Goal: Task Accomplishment & Management: Manage account settings

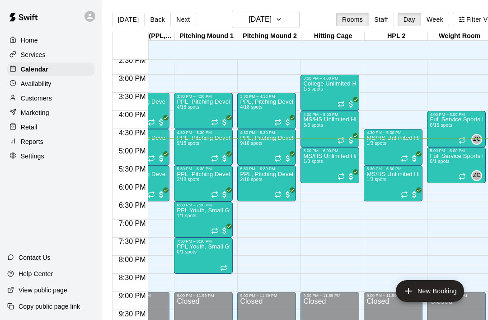
scroll to position [0, 164]
click at [406, 157] on icon "Recurring event" at bounding box center [404, 156] width 5 height 1
click at [410, 187] on img "edit" at bounding box center [412, 187] width 10 height 10
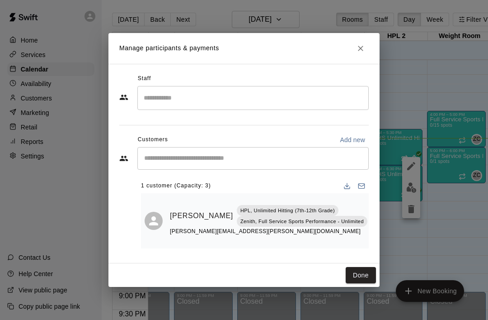
click at [358, 271] on button "Done" at bounding box center [361, 275] width 30 height 17
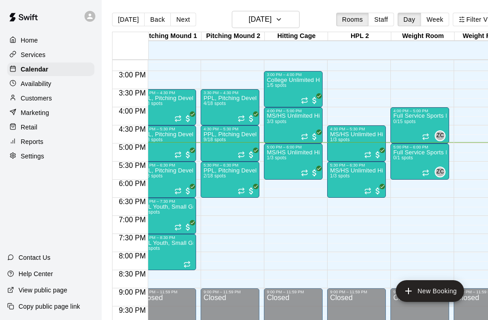
scroll to position [0, 203]
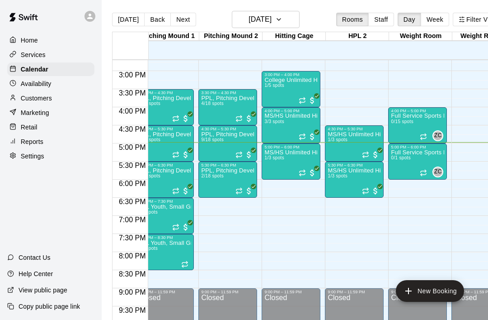
click at [365, 187] on icon "Recurring event" at bounding box center [365, 190] width 7 height 7
click at [367, 218] on img "edit" at bounding box center [372, 218] width 10 height 10
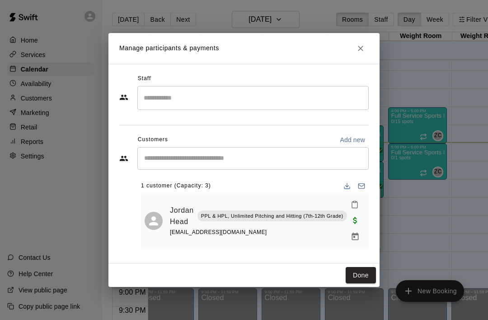
click at [362, 43] on button "Close" at bounding box center [361, 48] width 16 height 16
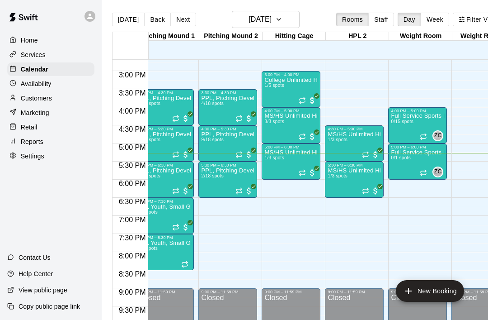
click at [188, 20] on button "Next" at bounding box center [182, 20] width 25 height 14
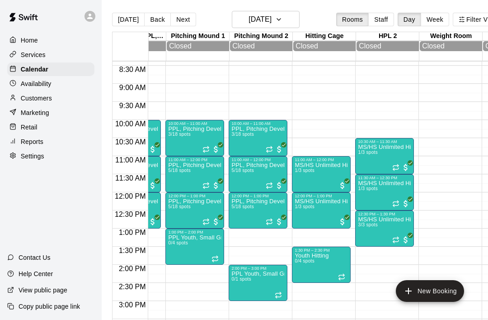
scroll to position [303, 172]
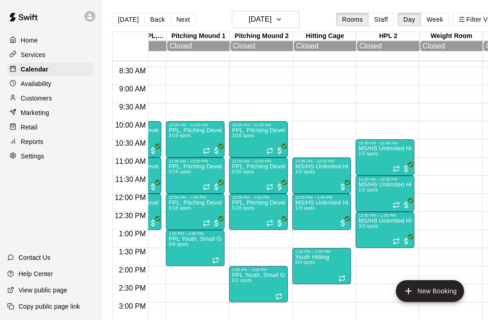
click at [343, 191] on span "All customers have paid" at bounding box center [343, 186] width 9 height 9
click at [347, 216] on img "edit" at bounding box center [348, 214] width 10 height 10
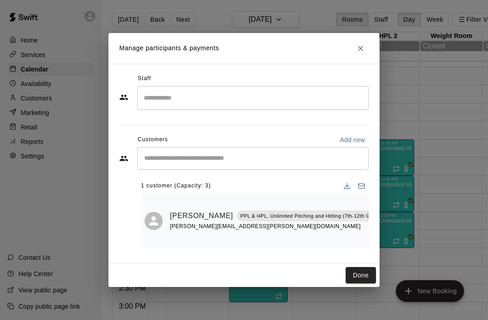
click at [357, 274] on button "Done" at bounding box center [361, 275] width 30 height 17
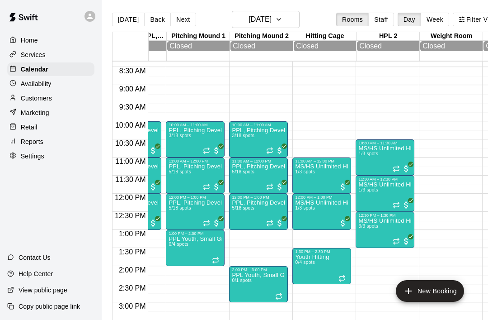
click at [396, 208] on icon "Recurring event" at bounding box center [396, 204] width 7 height 7
click at [400, 236] on img "edit" at bounding box center [402, 233] width 10 height 10
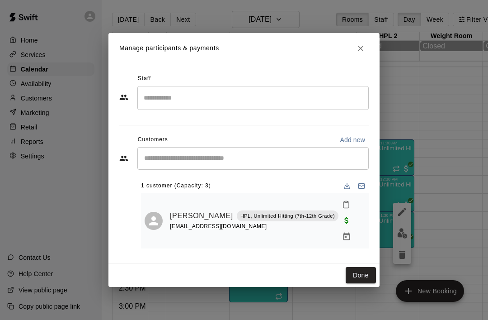
click at [367, 57] on button "Close" at bounding box center [361, 48] width 16 height 16
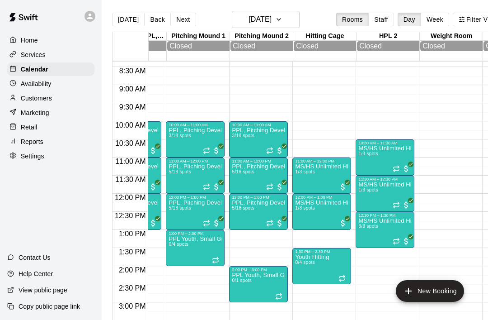
click at [343, 228] on div at bounding box center [321, 228] width 53 height 0
click at [300, 263] on img "edit" at bounding box center [305, 259] width 10 height 10
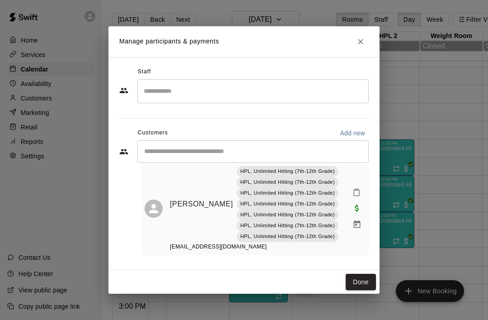
scroll to position [24, 0]
click at [355, 284] on button "Done" at bounding box center [361, 282] width 30 height 17
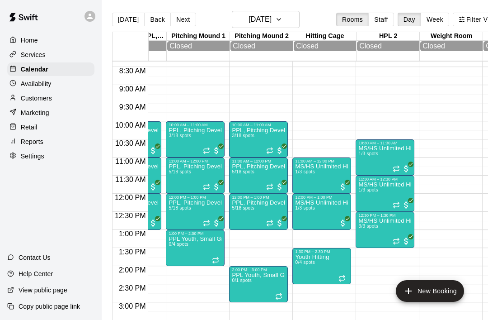
click at [247, 2] on main "[DATE] Back [DATE][DATE] Rooms Staff Day Week Filter View Pitching Screenings 1…" at bounding box center [308, 167] width 412 height 334
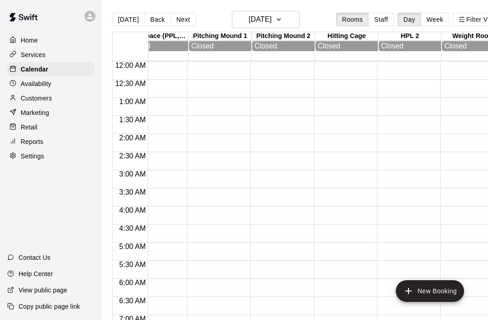
scroll to position [0, 150]
click at [40, 95] on p "Customers" at bounding box center [36, 98] width 31 height 9
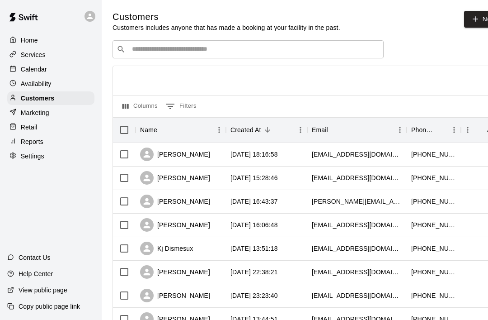
click at [251, 53] on input "Search customers by name or email" at bounding box center [254, 49] width 251 height 9
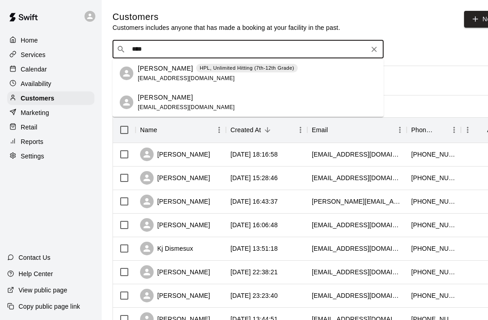
type input "****"
